Goal: Find specific page/section: Find specific page/section

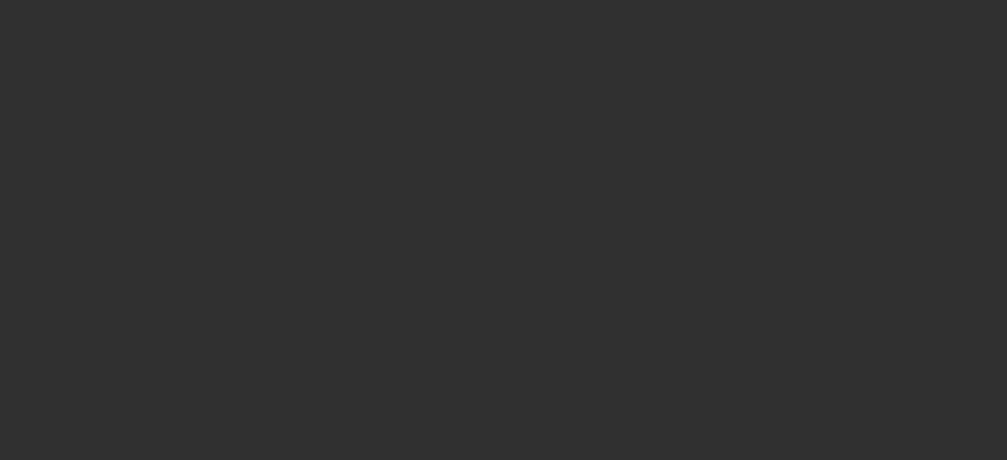
select select "10"
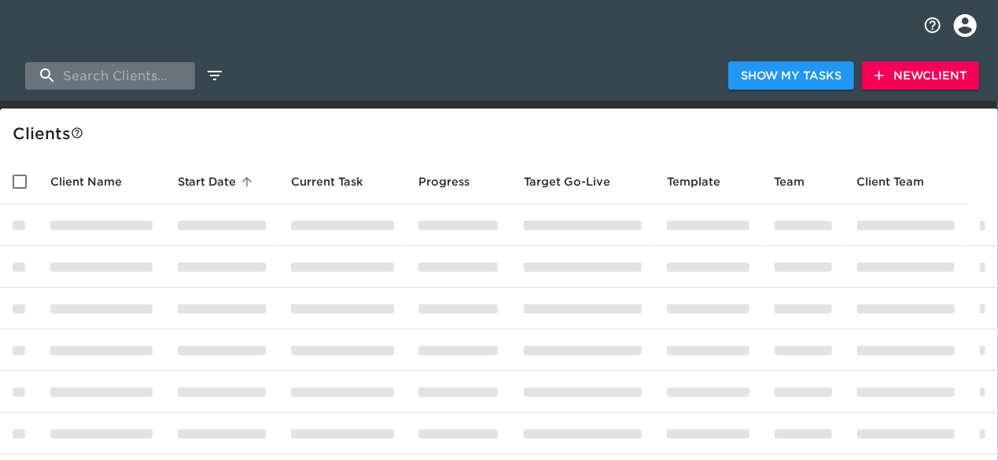
click at [61, 85] on input "search" at bounding box center [110, 76] width 170 height 28
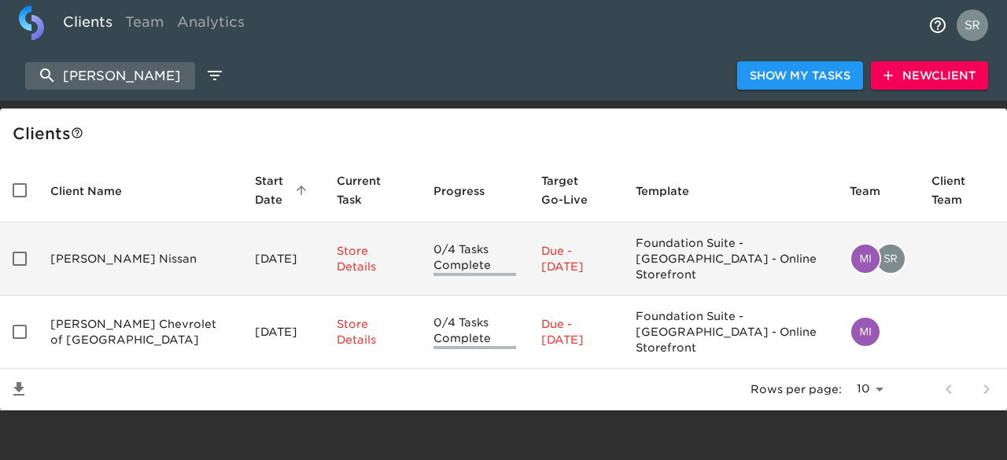
type input "[PERSON_NAME]"
click at [95, 258] on td "[PERSON_NAME] Nissan" at bounding box center [140, 259] width 205 height 73
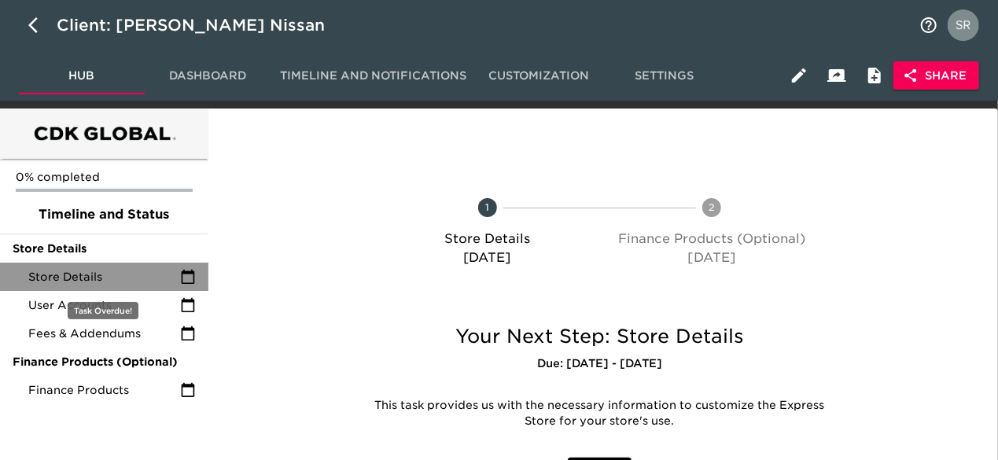
click at [92, 276] on span "Store Details" at bounding box center [104, 277] width 152 height 16
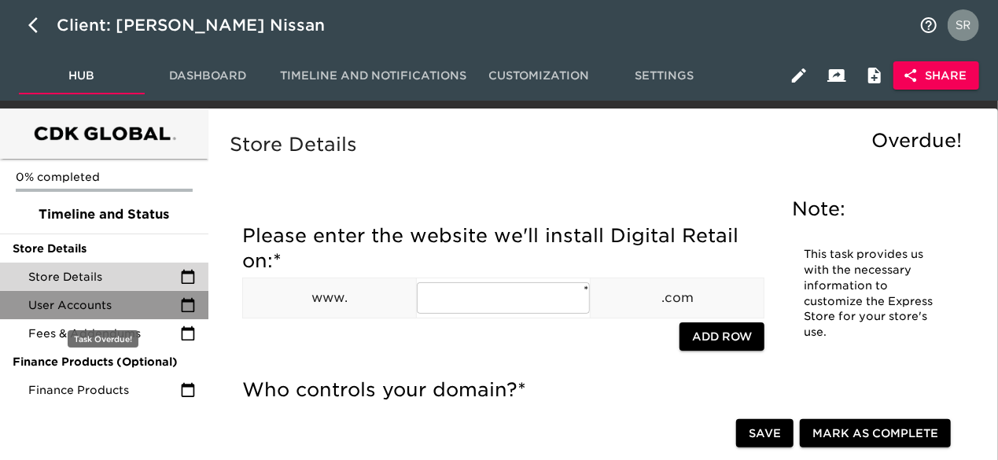
click at [90, 308] on span "User Accounts" at bounding box center [104, 305] width 152 height 16
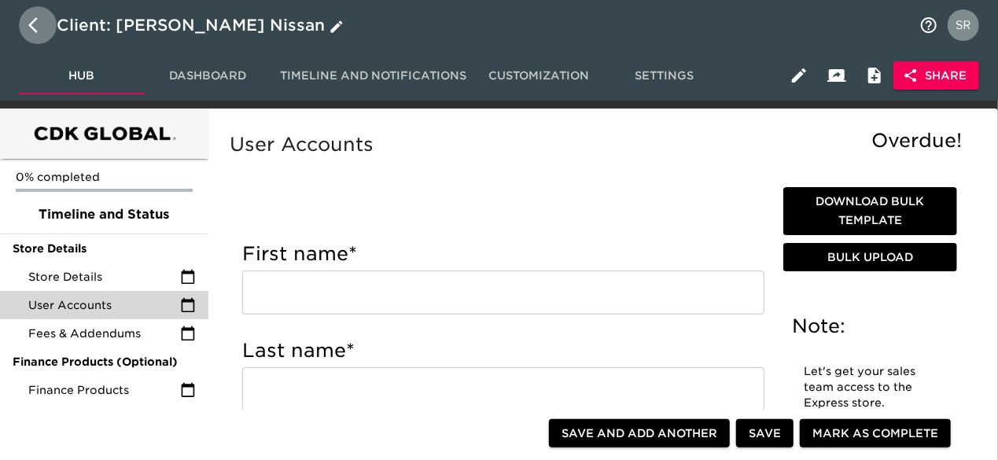
click at [25, 32] on button "button" at bounding box center [38, 25] width 38 height 38
select select "10"
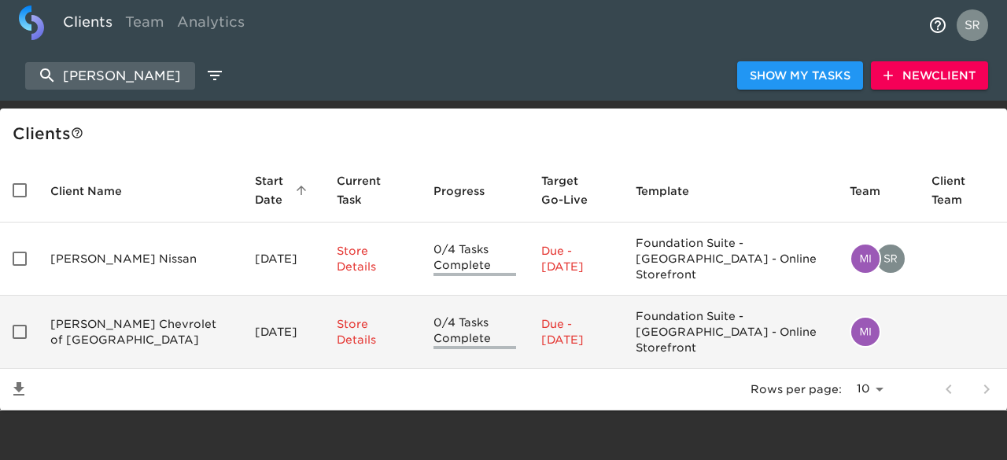
click at [89, 309] on td "[PERSON_NAME] Chevrolet of [GEOGRAPHIC_DATA]" at bounding box center [140, 332] width 205 height 73
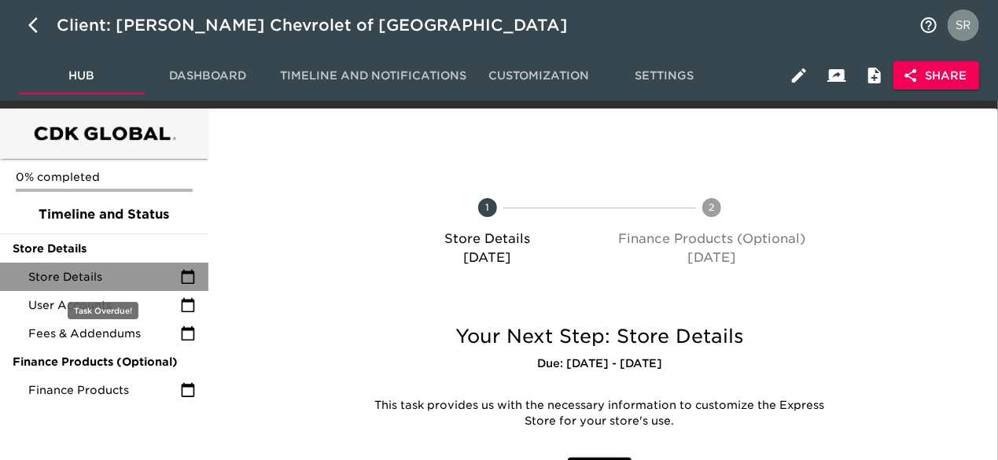
click at [82, 275] on span "Store Details" at bounding box center [104, 277] width 152 height 16
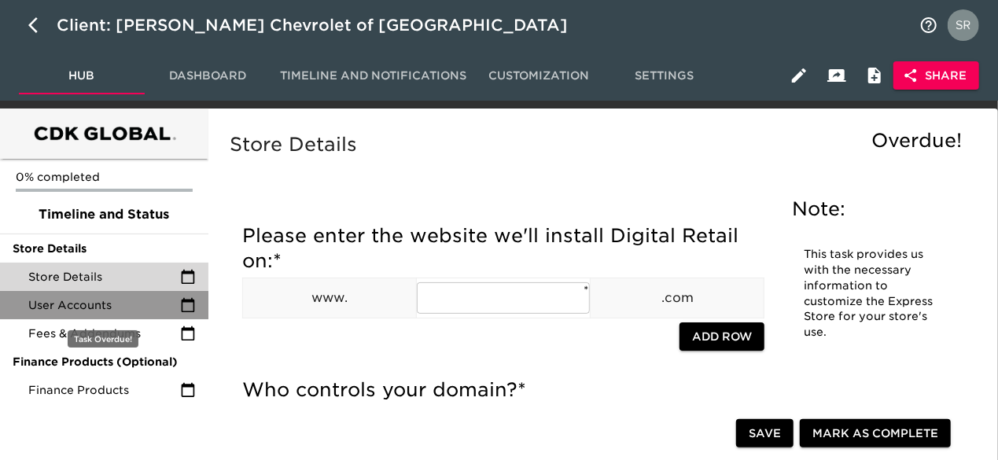
click at [99, 301] on span "User Accounts" at bounding box center [104, 305] width 152 height 16
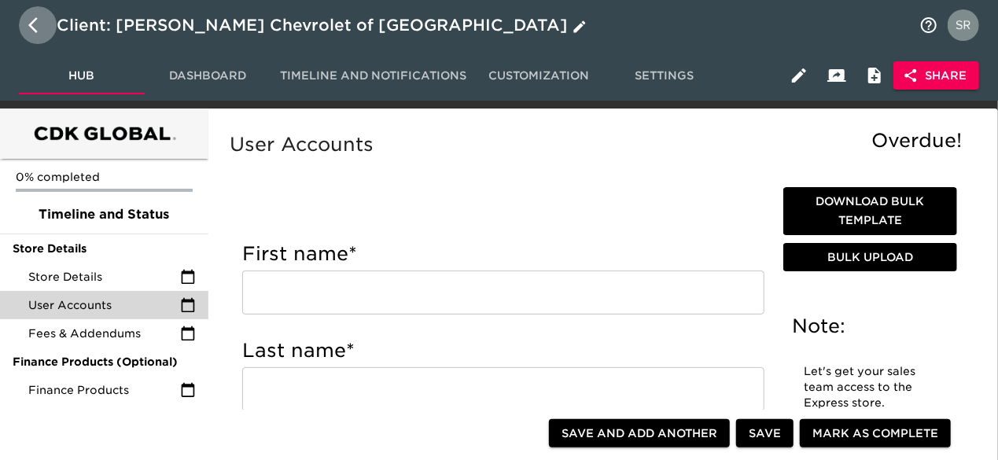
click at [26, 21] on button "button" at bounding box center [38, 25] width 38 height 38
select select "10"
